Goal: Task Accomplishment & Management: Use online tool/utility

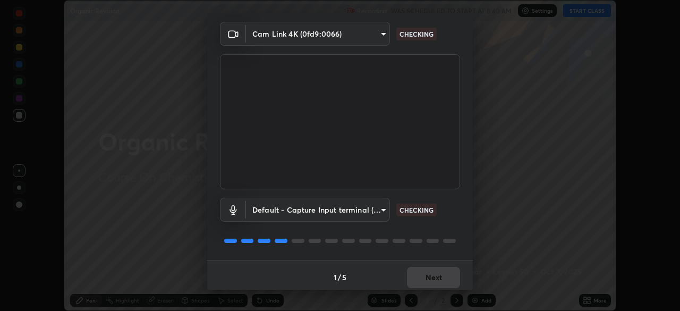
scroll to position [38, 0]
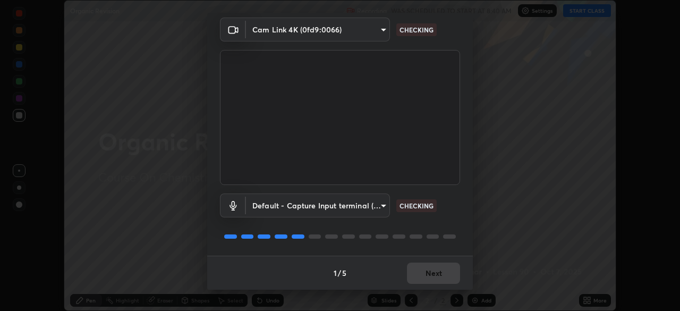
click at [433, 275] on div "1 / 5 Next" at bounding box center [340, 273] width 266 height 34
click at [433, 274] on div "1 / 5 Next" at bounding box center [340, 273] width 266 height 34
click at [433, 275] on div "1 / 5 Next" at bounding box center [340, 273] width 266 height 34
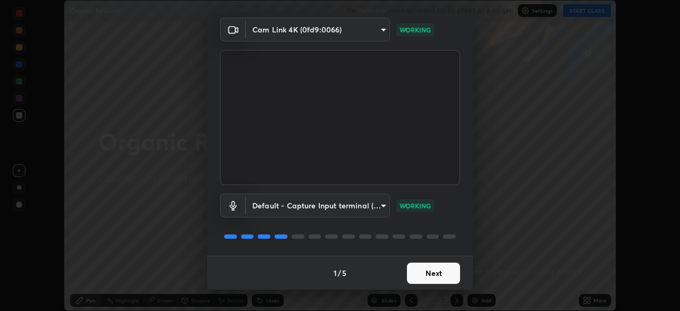
click at [424, 273] on button "Next" at bounding box center [433, 272] width 53 height 21
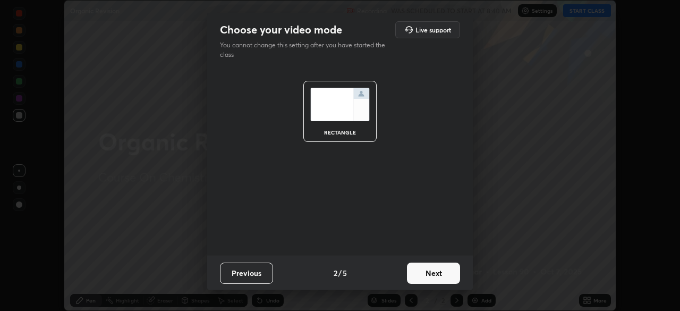
scroll to position [0, 0]
click at [425, 272] on button "Next" at bounding box center [433, 272] width 53 height 21
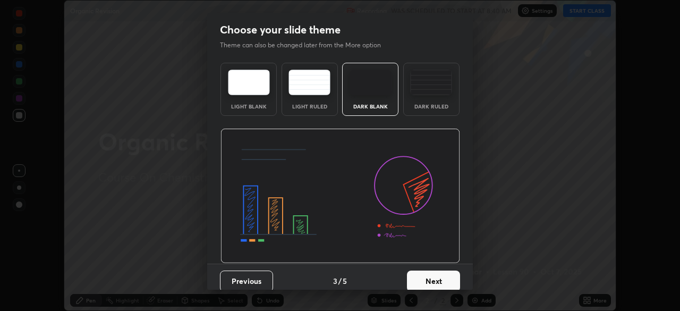
click at [263, 274] on button "Previous" at bounding box center [246, 280] width 53 height 21
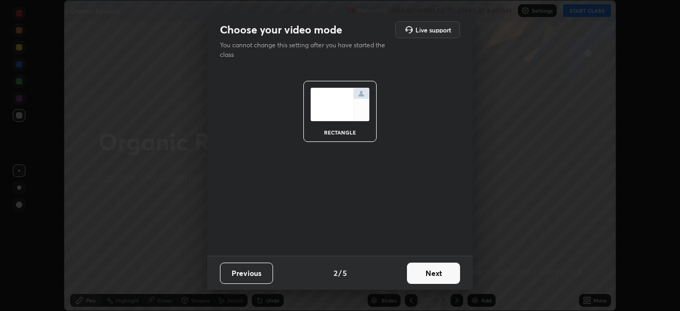
click at [270, 273] on button "Previous" at bounding box center [246, 272] width 53 height 21
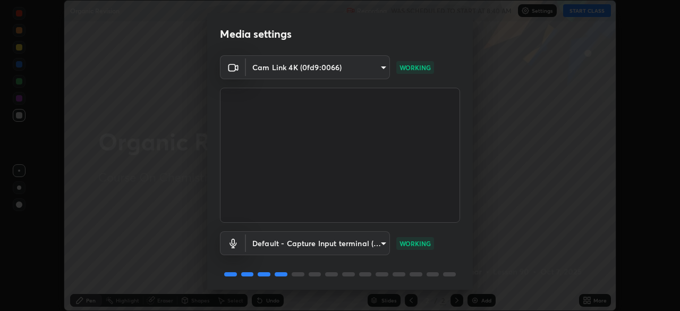
scroll to position [38, 0]
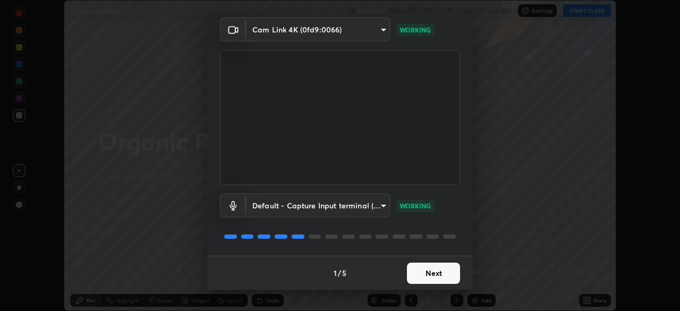
click at [433, 273] on button "Next" at bounding box center [433, 272] width 53 height 21
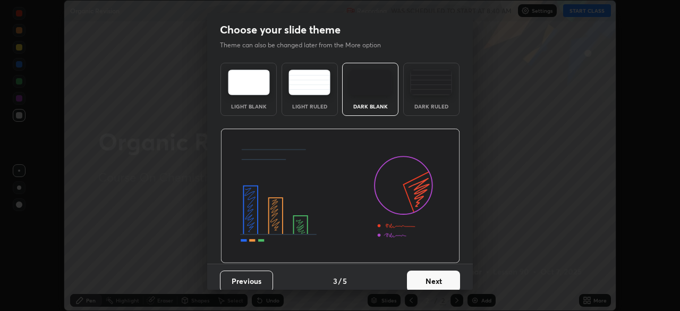
click at [435, 275] on button "Next" at bounding box center [433, 280] width 53 height 21
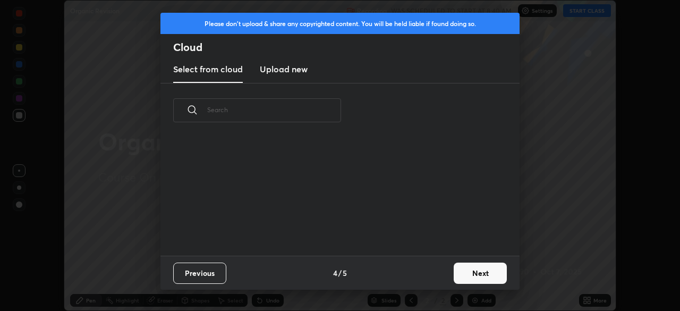
click at [468, 269] on button "Next" at bounding box center [480, 272] width 53 height 21
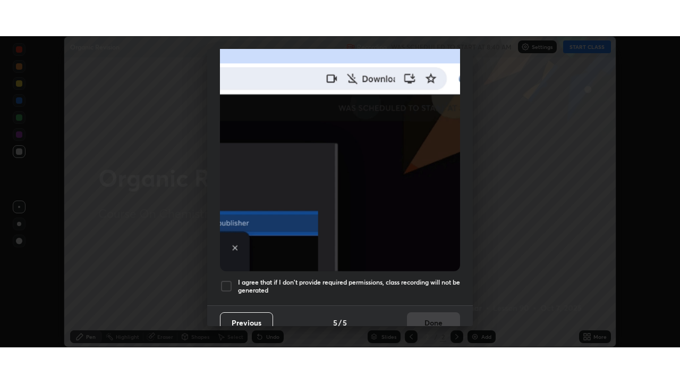
scroll to position [255, 0]
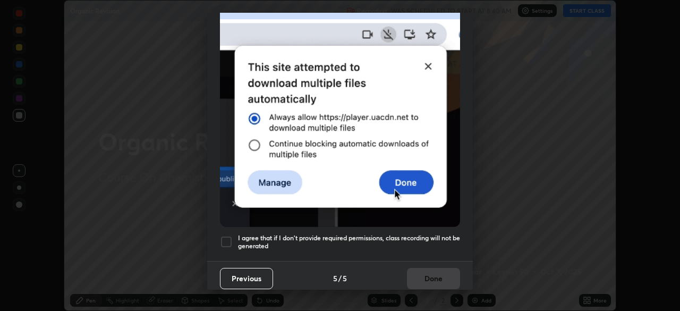
click at [228, 235] on div at bounding box center [226, 241] width 13 height 13
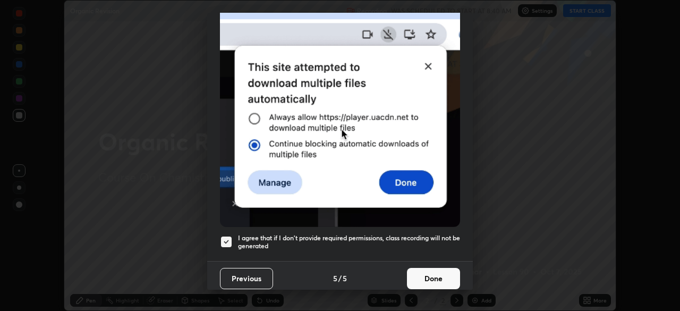
click at [428, 273] on button "Done" at bounding box center [433, 278] width 53 height 21
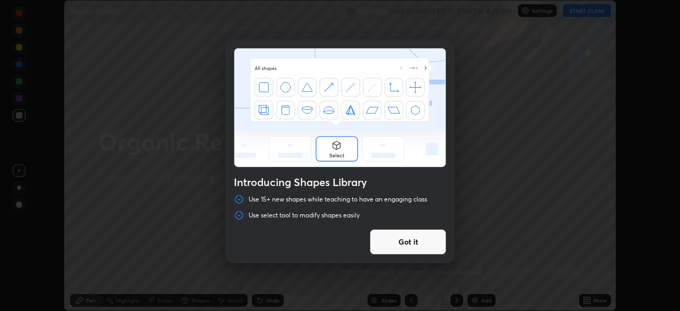
click at [572, 15] on div "Introducing Shapes Library Use 15+ new shapes while teaching to have an engagin…" at bounding box center [340, 155] width 680 height 311
click at [412, 244] on button "Got it" at bounding box center [408, 242] width 77 height 26
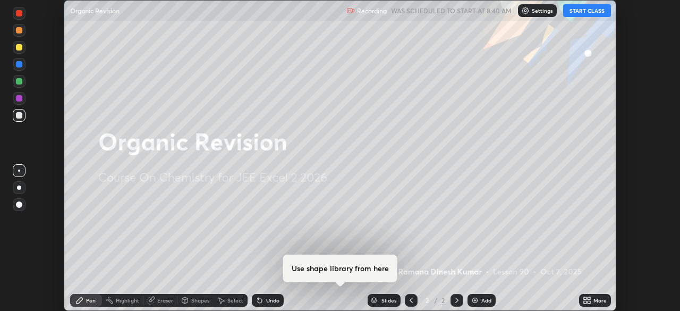
click at [581, 16] on button "START CLASS" at bounding box center [587, 10] width 48 height 13
click at [584, 298] on icon at bounding box center [585, 298] width 3 height 3
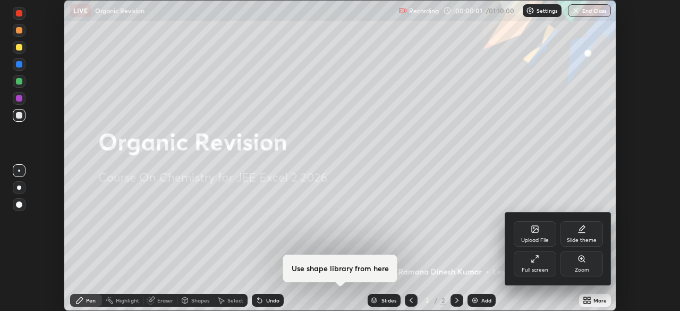
click at [542, 269] on div "Full screen" at bounding box center [535, 269] width 27 height 5
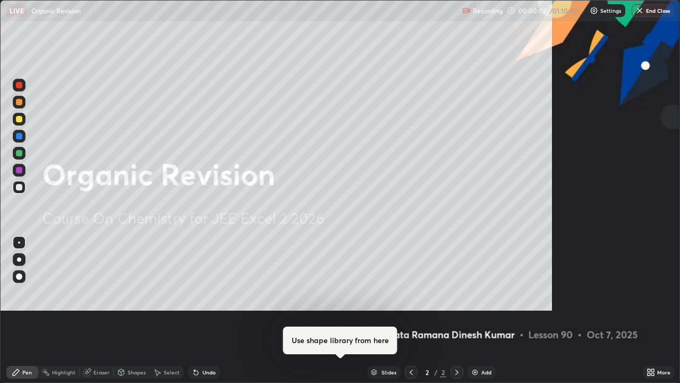
scroll to position [383, 680]
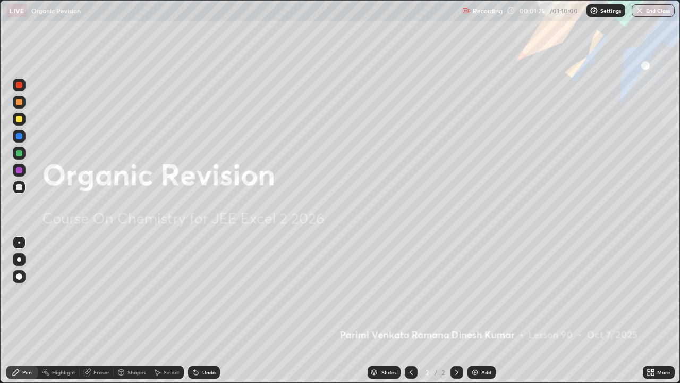
click at [596, 14] on img at bounding box center [594, 10] width 9 height 9
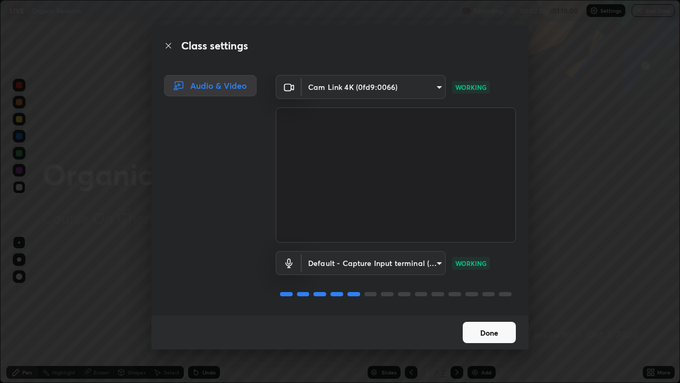
click at [490, 310] on button "Done" at bounding box center [489, 331] width 53 height 21
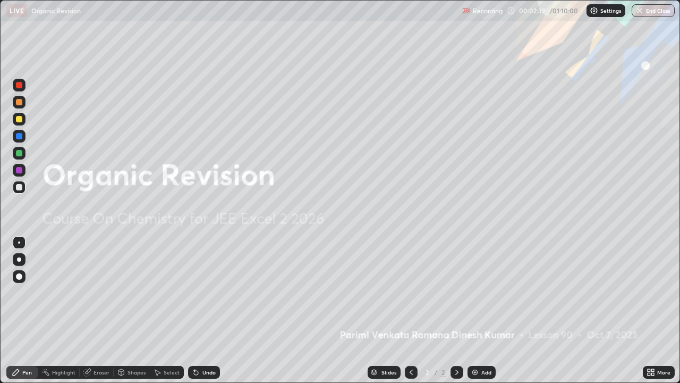
click at [482, 310] on div "Add" at bounding box center [486, 371] width 10 height 5
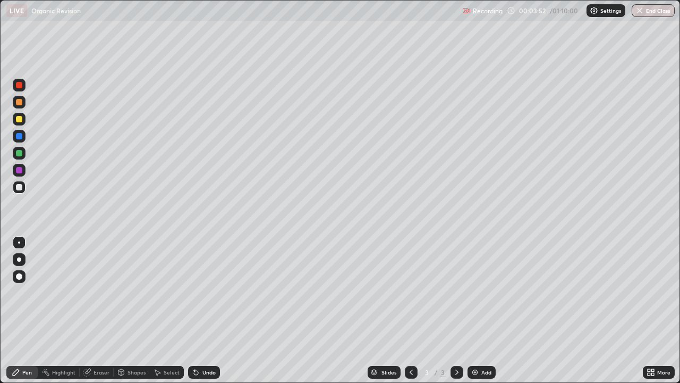
click at [22, 118] on div at bounding box center [19, 119] width 6 height 6
click at [20, 258] on div at bounding box center [19, 259] width 4 height 4
click at [200, 310] on div "Undo" at bounding box center [204, 372] width 32 height 13
click at [20, 153] on div at bounding box center [19, 153] width 6 height 6
click at [493, 310] on div "Add" at bounding box center [482, 372] width 28 height 13
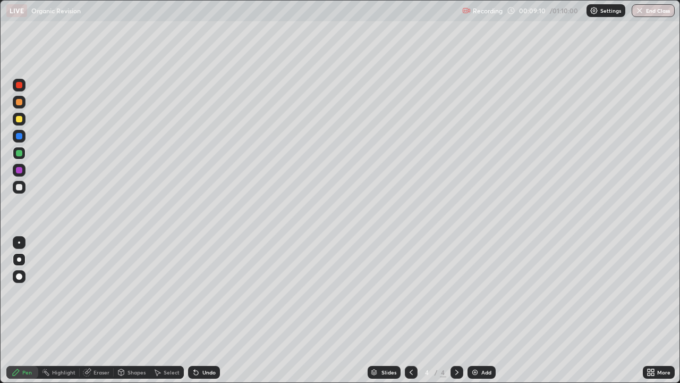
click at [129, 310] on div "Shapes" at bounding box center [137, 371] width 18 height 5
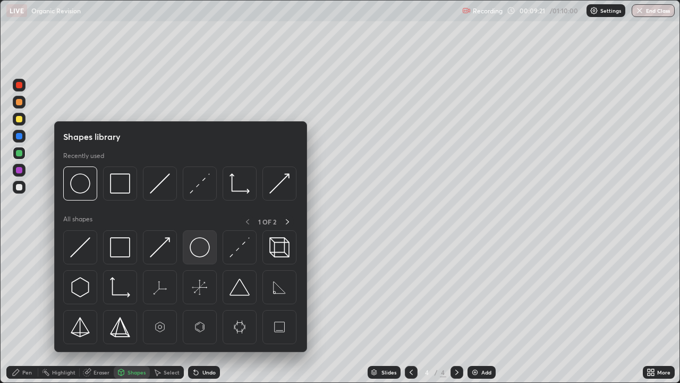
click at [198, 253] on img at bounding box center [200, 247] width 20 height 20
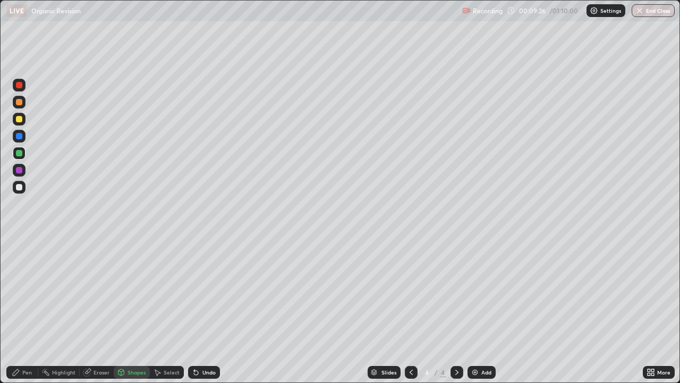
click at [125, 310] on div "Shapes" at bounding box center [132, 372] width 36 height 13
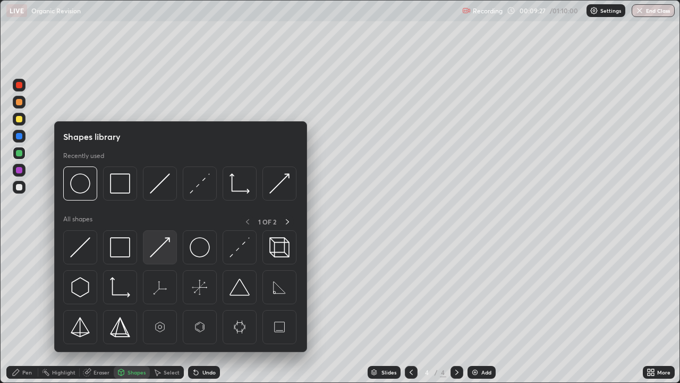
click at [151, 255] on img at bounding box center [160, 247] width 20 height 20
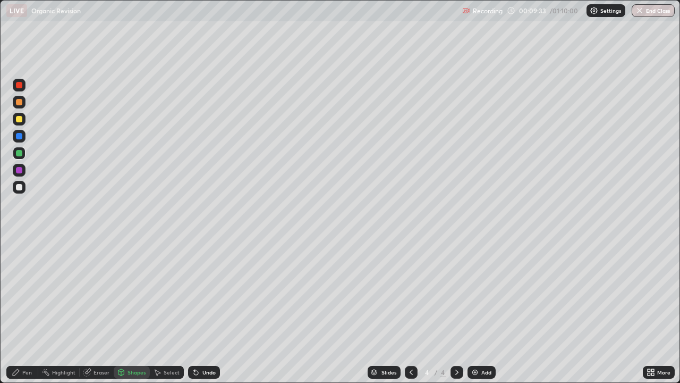
click at [20, 187] on div at bounding box center [19, 187] width 6 height 6
click at [20, 170] on div at bounding box center [19, 170] width 6 height 6
click at [21, 310] on div "Pen" at bounding box center [22, 372] width 32 height 13
click at [14, 188] on div at bounding box center [19, 187] width 13 height 13
click at [472, 310] on img at bounding box center [475, 372] width 9 height 9
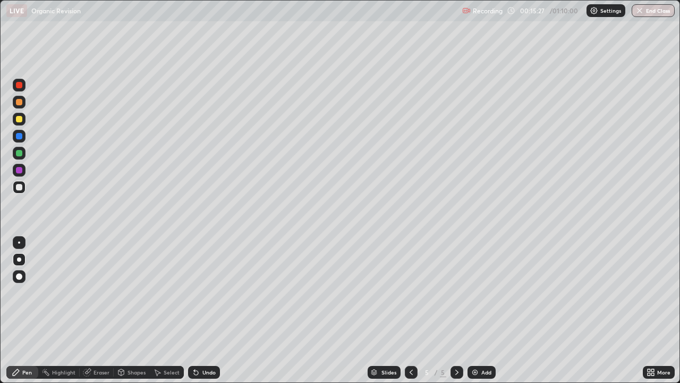
click at [202, 310] on div "Undo" at bounding box center [208, 371] width 13 height 5
click at [200, 310] on div "Undo" at bounding box center [204, 372] width 32 height 13
click at [198, 310] on div "Undo" at bounding box center [204, 372] width 32 height 13
click at [163, 310] on div "Select" at bounding box center [167, 372] width 34 height 13
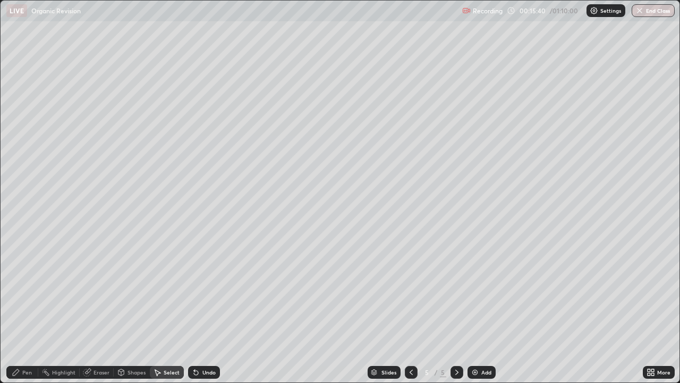
click at [132, 310] on div "Shapes" at bounding box center [137, 371] width 18 height 5
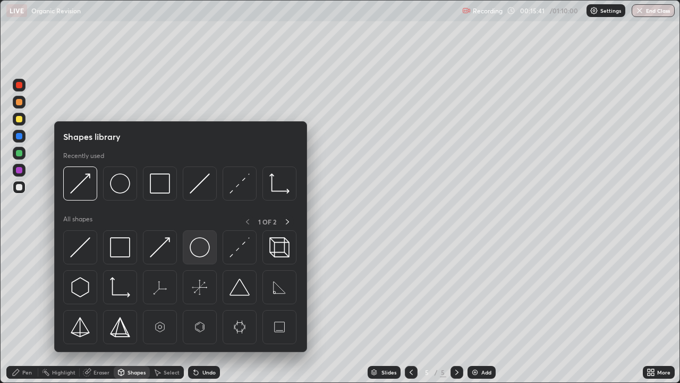
click at [191, 252] on img at bounding box center [200, 247] width 20 height 20
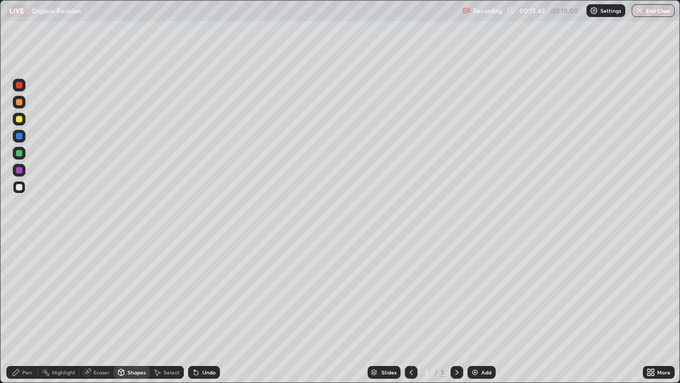
click at [198, 310] on icon at bounding box center [196, 372] width 9 height 9
click at [199, 310] on div "Undo" at bounding box center [204, 372] width 32 height 13
click at [130, 310] on div "Shapes" at bounding box center [137, 371] width 18 height 5
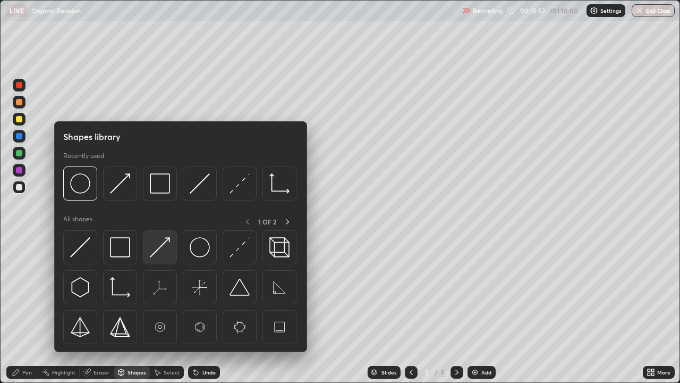
click at [155, 255] on img at bounding box center [160, 247] width 20 height 20
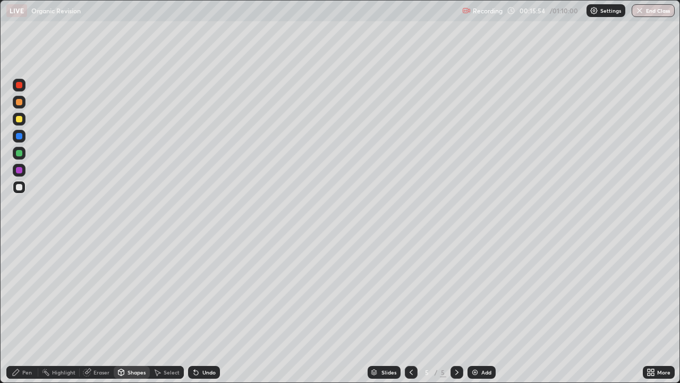
click at [21, 84] on div at bounding box center [19, 85] width 6 height 6
click at [31, 310] on div "Pen" at bounding box center [27, 371] width 10 height 5
click at [21, 186] on div at bounding box center [19, 187] width 6 height 6
click at [198, 310] on div "Undo" at bounding box center [204, 372] width 32 height 13
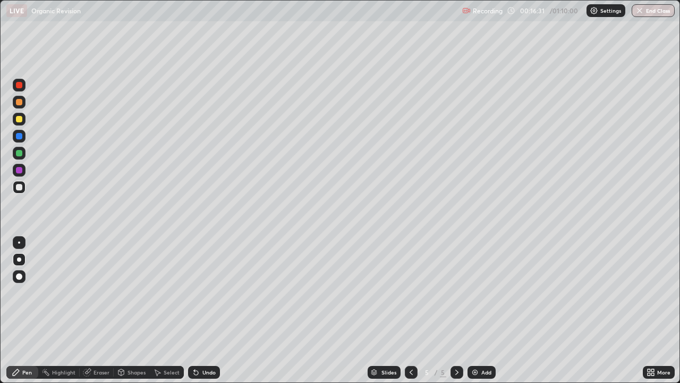
click at [410, 310] on icon at bounding box center [411, 372] width 9 height 9
click at [96, 310] on div "Eraser" at bounding box center [102, 371] width 16 height 5
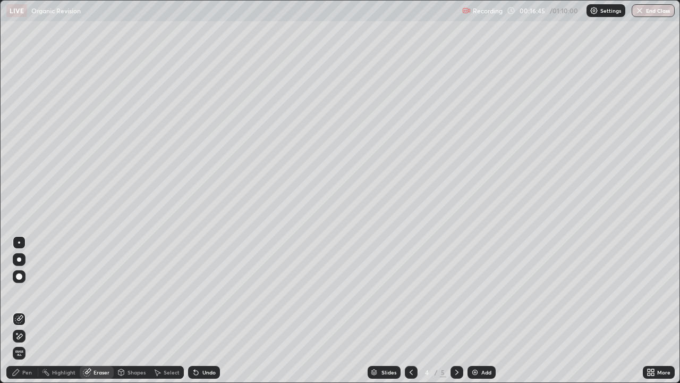
click at [18, 310] on icon at bounding box center [16, 372] width 9 height 9
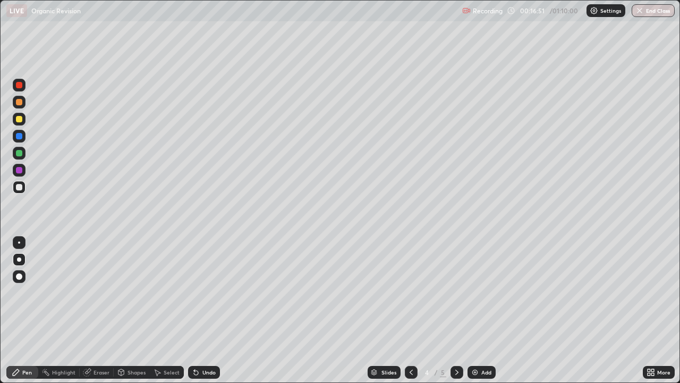
click at [451, 310] on div at bounding box center [457, 372] width 13 height 13
click at [20, 168] on div at bounding box center [19, 170] width 6 height 6
click at [210, 310] on div "Undo" at bounding box center [204, 372] width 32 height 13
click at [209, 310] on div "Undo" at bounding box center [208, 371] width 13 height 5
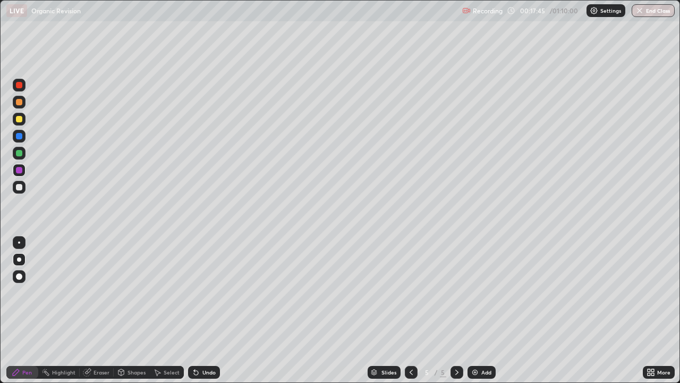
click at [207, 310] on div "Undo" at bounding box center [208, 371] width 13 height 5
click at [204, 310] on div "Undo" at bounding box center [208, 371] width 13 height 5
click at [207, 310] on div "Undo" at bounding box center [208, 371] width 13 height 5
click at [208, 310] on div "Undo" at bounding box center [208, 371] width 13 height 5
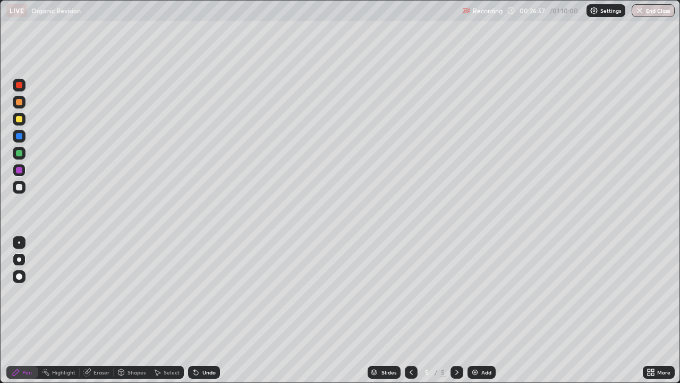
click at [209, 310] on div "Undo" at bounding box center [208, 371] width 13 height 5
click at [107, 310] on div "Eraser" at bounding box center [97, 372] width 34 height 13
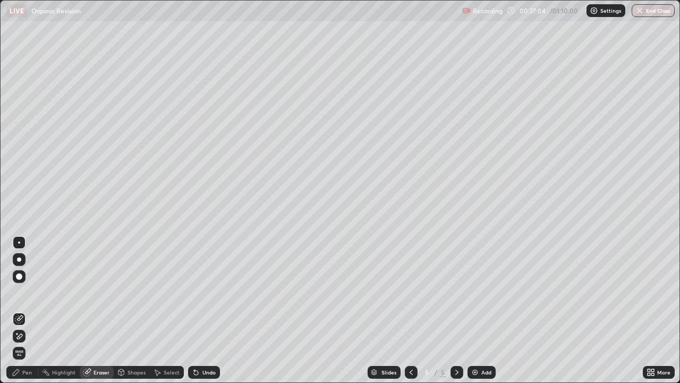
click at [29, 310] on div "Pen" at bounding box center [27, 371] width 10 height 5
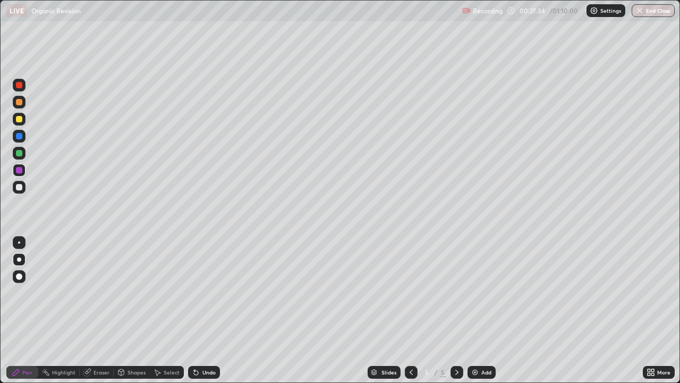
click at [102, 310] on div "Eraser" at bounding box center [102, 371] width 16 height 5
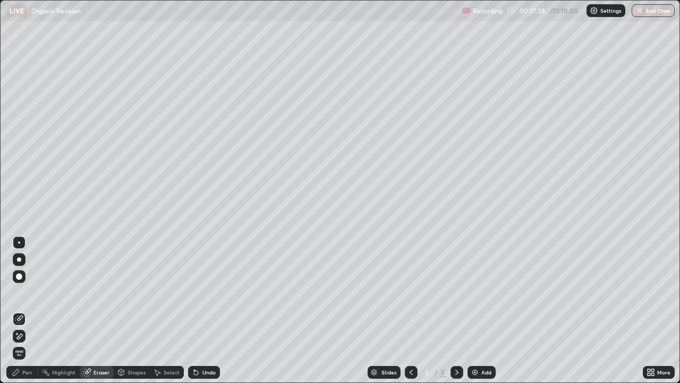
click at [478, 310] on div "Add" at bounding box center [482, 372] width 28 height 13
click at [31, 310] on div "Pen" at bounding box center [22, 372] width 32 height 13
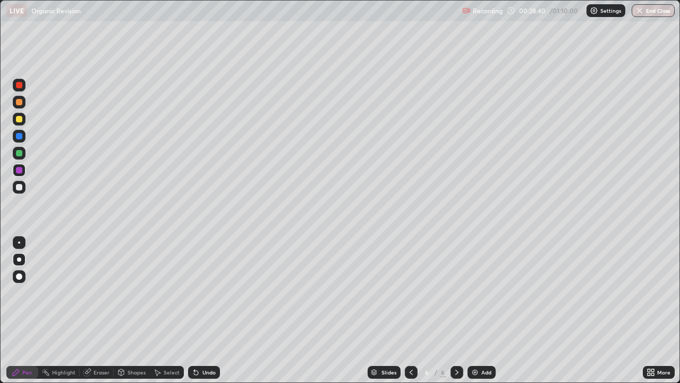
click at [405, 310] on div at bounding box center [411, 372] width 13 height 13
click at [25, 188] on div at bounding box center [19, 187] width 13 height 13
click at [211, 310] on div "Undo" at bounding box center [208, 371] width 13 height 5
click at [213, 310] on div "Undo" at bounding box center [208, 371] width 13 height 5
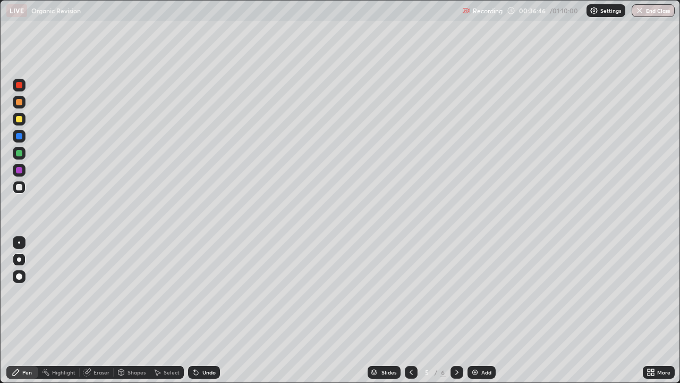
click at [456, 310] on icon at bounding box center [457, 372] width 9 height 9
click at [485, 310] on div "Add" at bounding box center [486, 371] width 10 height 5
click at [21, 124] on div at bounding box center [19, 119] width 13 height 13
click at [20, 121] on div at bounding box center [19, 119] width 6 height 6
click at [207, 310] on div "Undo" at bounding box center [204, 372] width 32 height 13
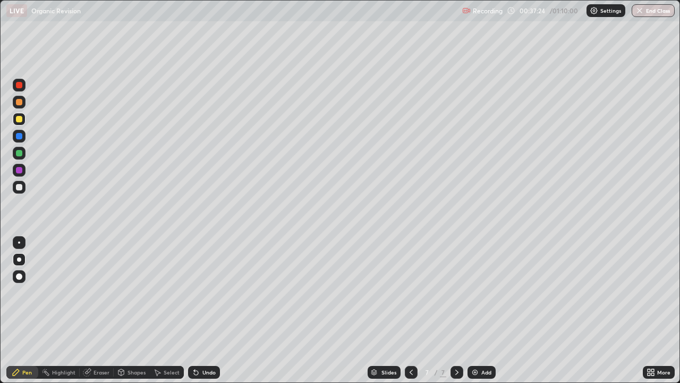
click at [206, 310] on div "Undo" at bounding box center [208, 371] width 13 height 5
click at [217, 310] on div "Undo" at bounding box center [204, 372] width 32 height 13
click at [103, 310] on div "Eraser" at bounding box center [102, 371] width 16 height 5
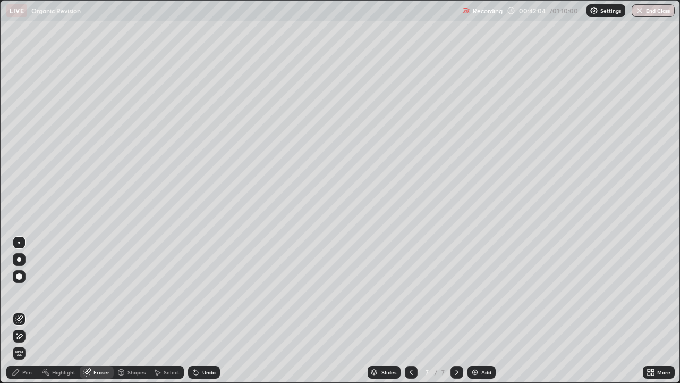
click at [35, 310] on div "Pen" at bounding box center [22, 372] width 32 height 13
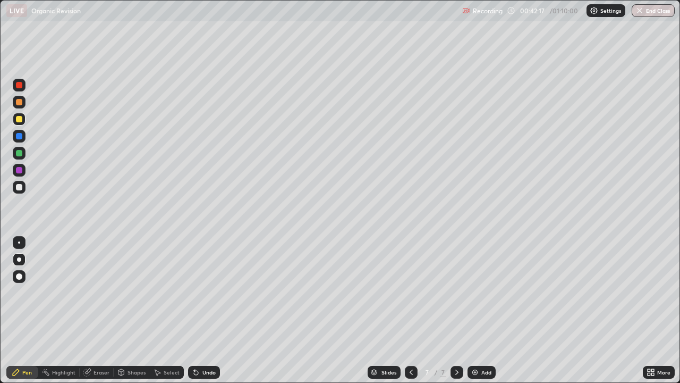
click at [97, 310] on div "Eraser" at bounding box center [102, 371] width 16 height 5
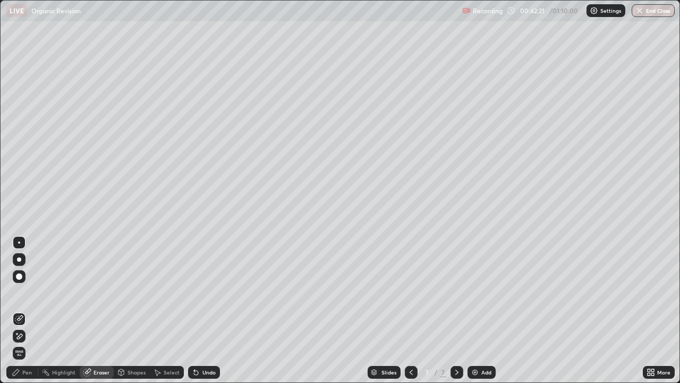
click at [31, 310] on div "Pen" at bounding box center [27, 371] width 10 height 5
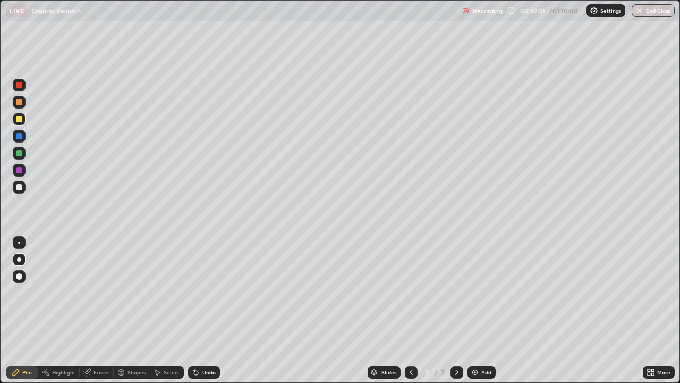
click at [97, 310] on div "Eraser" at bounding box center [102, 371] width 16 height 5
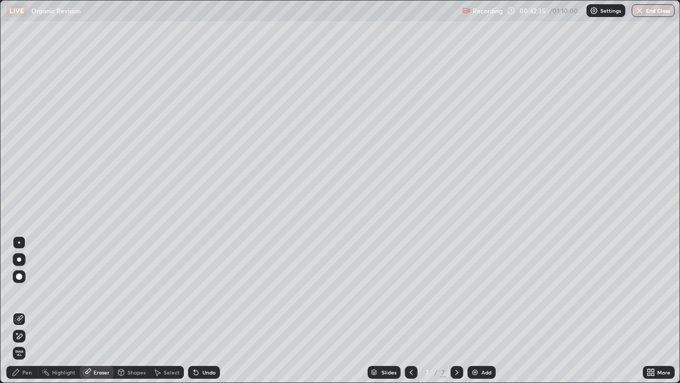
click at [26, 310] on div "Pen" at bounding box center [27, 371] width 10 height 5
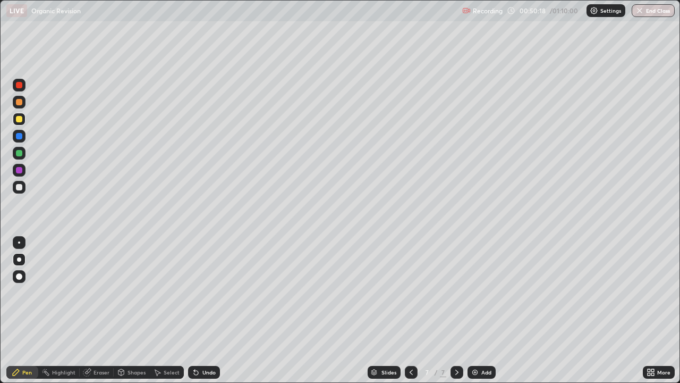
click at [477, 310] on img at bounding box center [475, 372] width 9 height 9
click at [481, 310] on div "Add" at bounding box center [486, 371] width 10 height 5
click at [124, 310] on icon at bounding box center [121, 372] width 9 height 9
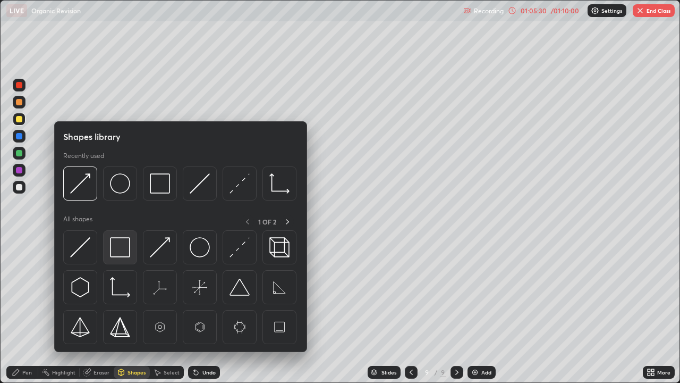
click at [120, 258] on div at bounding box center [120, 247] width 34 height 34
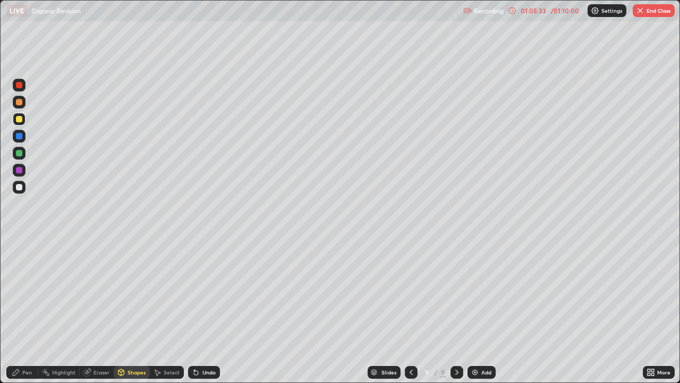
click at [139, 310] on div "Shapes" at bounding box center [137, 371] width 18 height 5
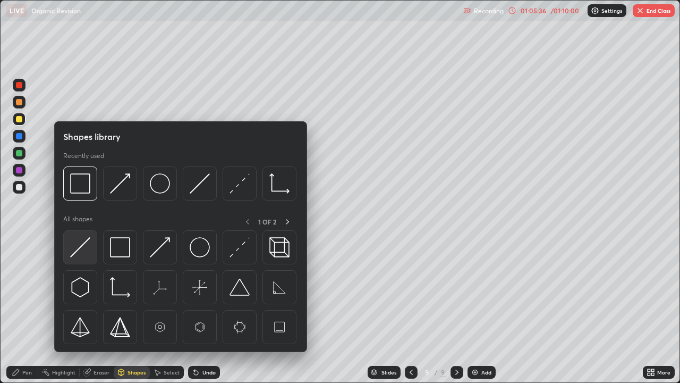
click at [82, 241] on img at bounding box center [80, 247] width 20 height 20
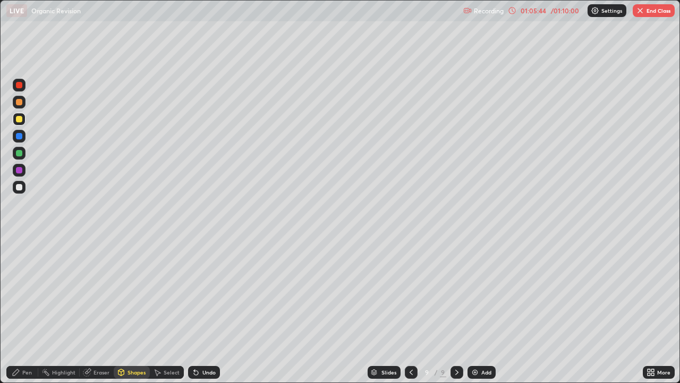
click at [31, 310] on div "Pen" at bounding box center [22, 372] width 32 height 13
click at [99, 310] on div "Eraser" at bounding box center [97, 372] width 34 height 13
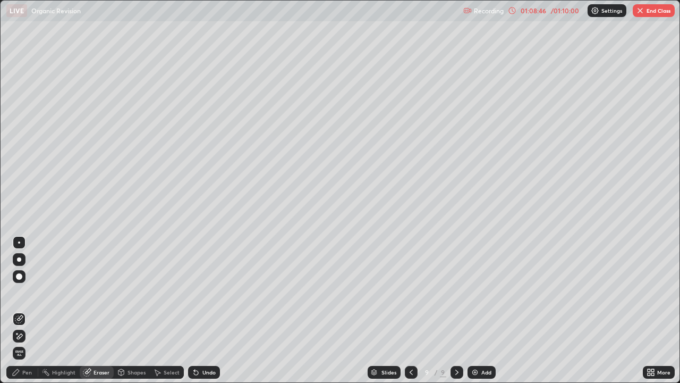
click at [23, 310] on div "Pen" at bounding box center [27, 371] width 10 height 5
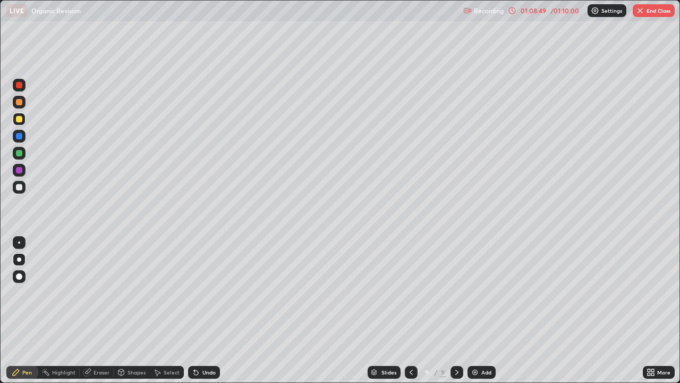
click at [92, 310] on div "Eraser" at bounding box center [97, 372] width 34 height 13
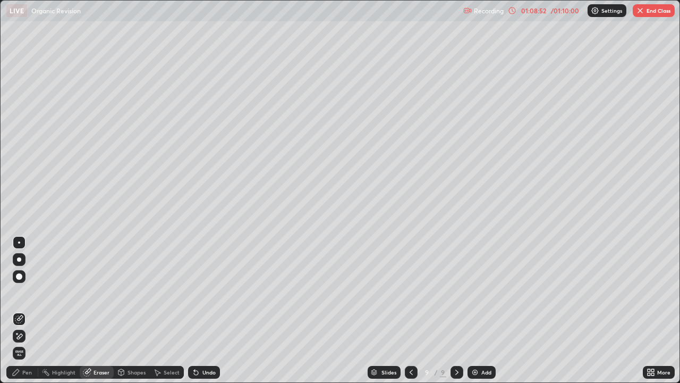
click at [28, 310] on div "Pen" at bounding box center [27, 371] width 10 height 5
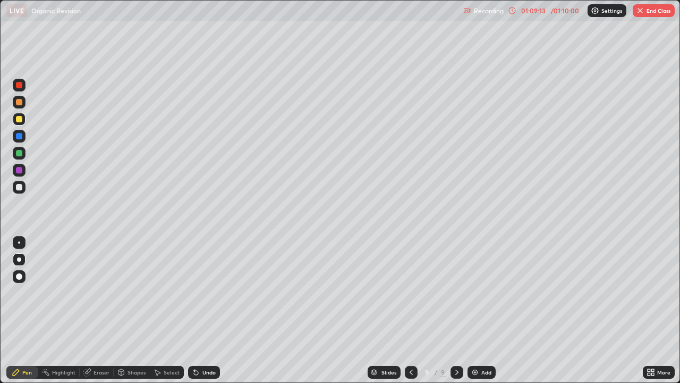
click at [97, 310] on div "Eraser" at bounding box center [102, 371] width 16 height 5
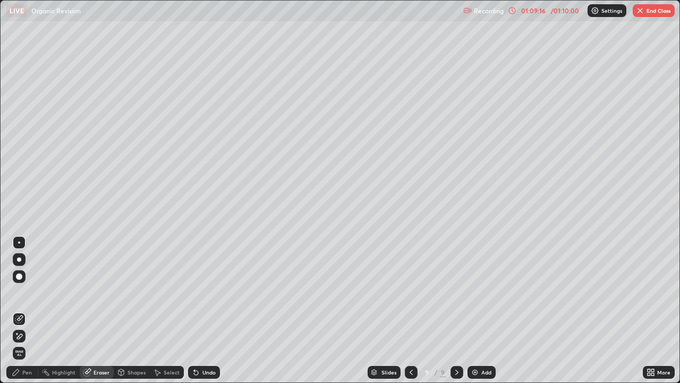
click at [25, 310] on div "Pen" at bounding box center [27, 371] width 10 height 5
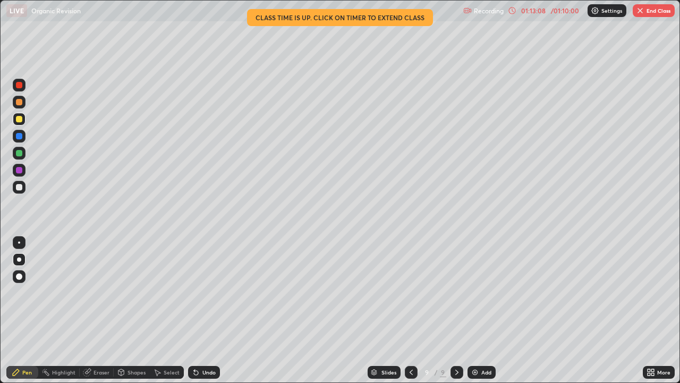
click at [642, 13] on img "button" at bounding box center [640, 10] width 9 height 9
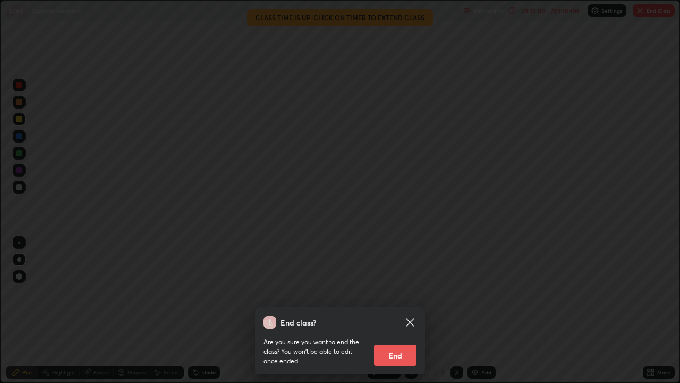
click at [415, 310] on button "End" at bounding box center [395, 354] width 43 height 21
click at [415, 310] on div "End class? Are you sure you want to end the class? You won’t be able to edit on…" at bounding box center [340, 191] width 680 height 383
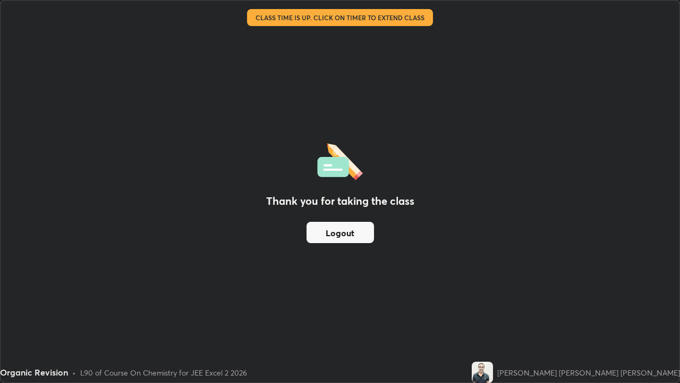
click at [361, 238] on button "Logout" at bounding box center [340, 232] width 67 height 21
click at [357, 238] on button "Logout" at bounding box center [340, 232] width 67 height 21
